Goal: Navigation & Orientation: Find specific page/section

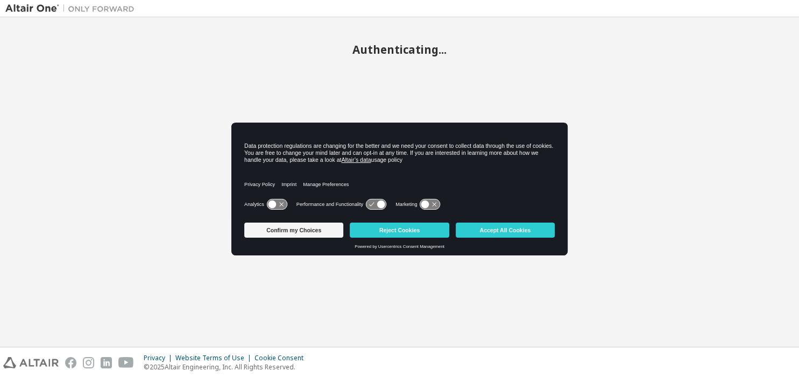
click at [486, 235] on button "Accept All Cookies" at bounding box center [505, 230] width 99 height 15
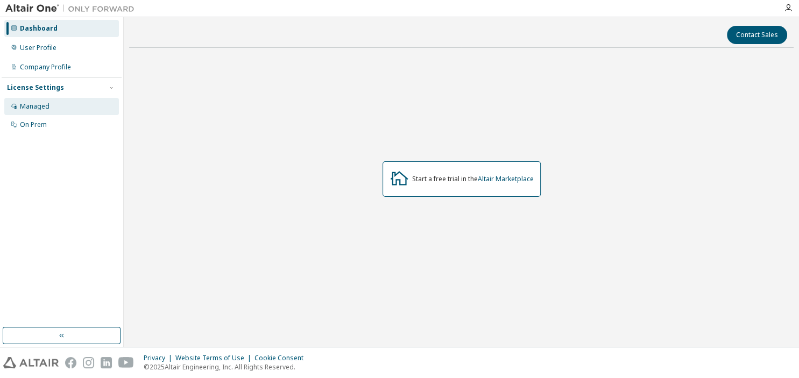
click at [42, 110] on div "Managed" at bounding box center [35, 106] width 30 height 9
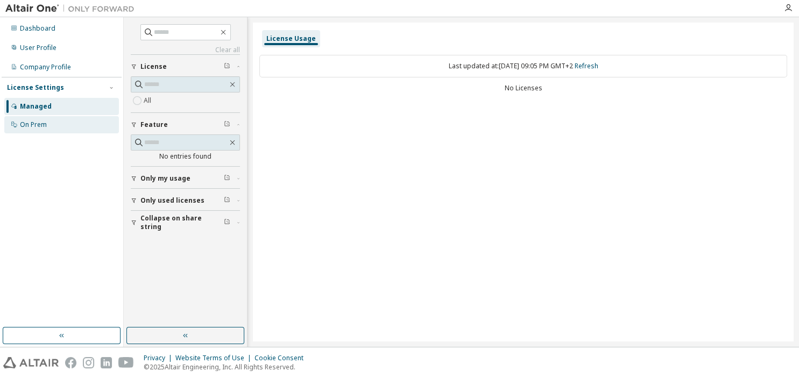
click at [33, 130] on div "On Prem" at bounding box center [61, 124] width 115 height 17
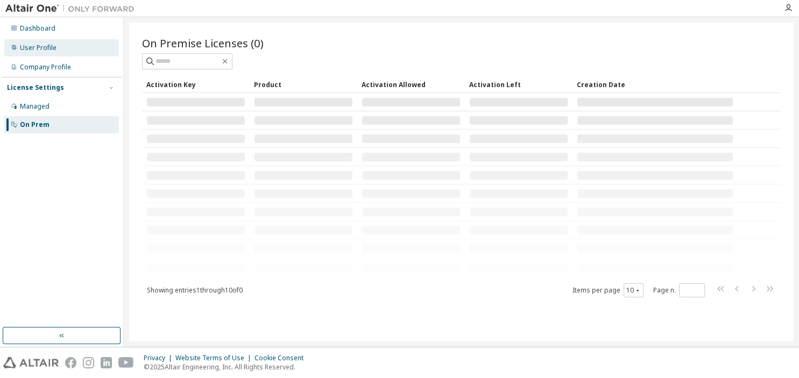
click at [38, 52] on div "User Profile" at bounding box center [38, 48] width 37 height 9
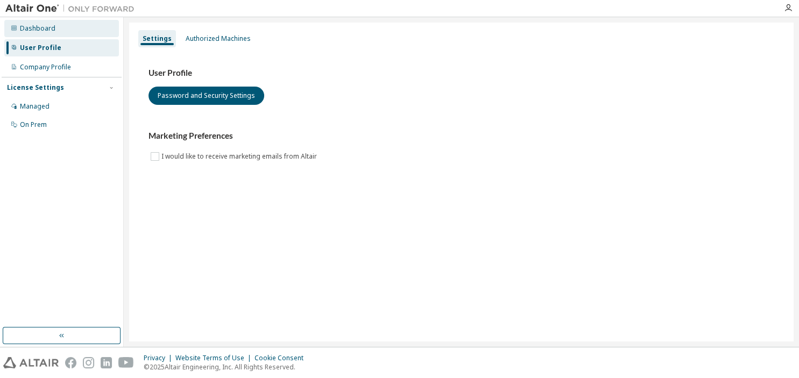
click at [44, 34] on div "Dashboard" at bounding box center [61, 28] width 115 height 17
